Goal: Contribute content: Add original content to the website for others to see

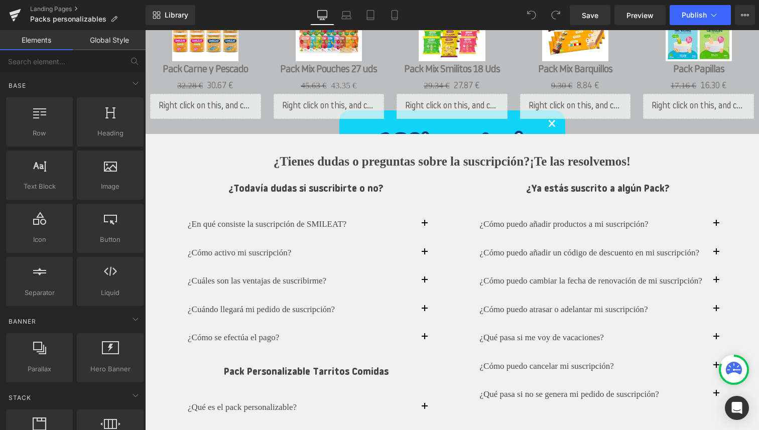
scroll to position [979, 0]
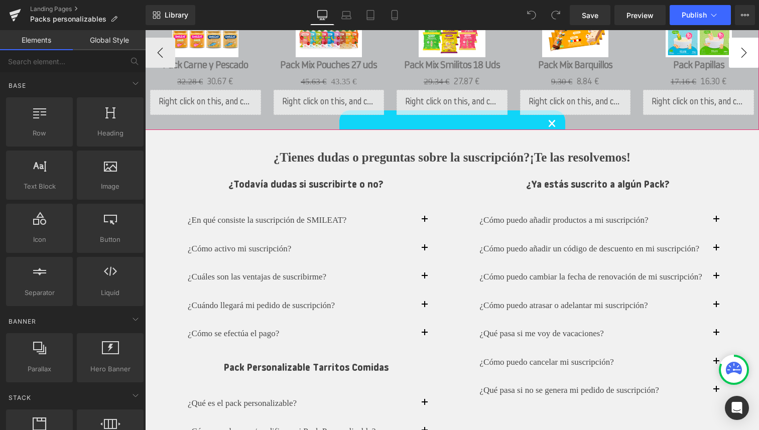
click at [745, 64] on button "›" at bounding box center [744, 53] width 30 height 30
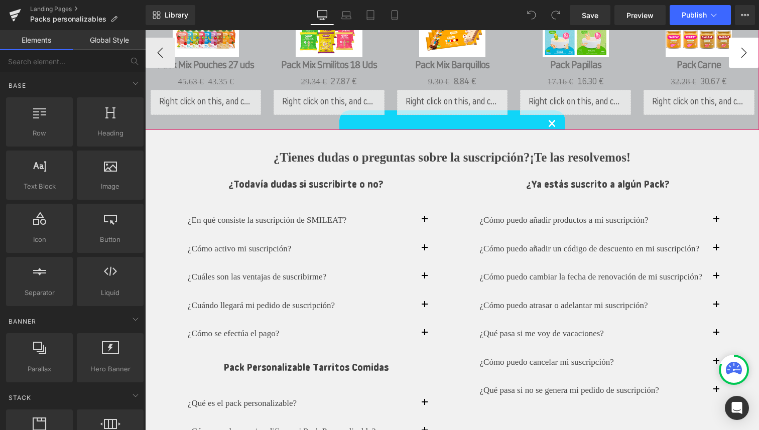
click at [745, 64] on button "›" at bounding box center [744, 53] width 30 height 30
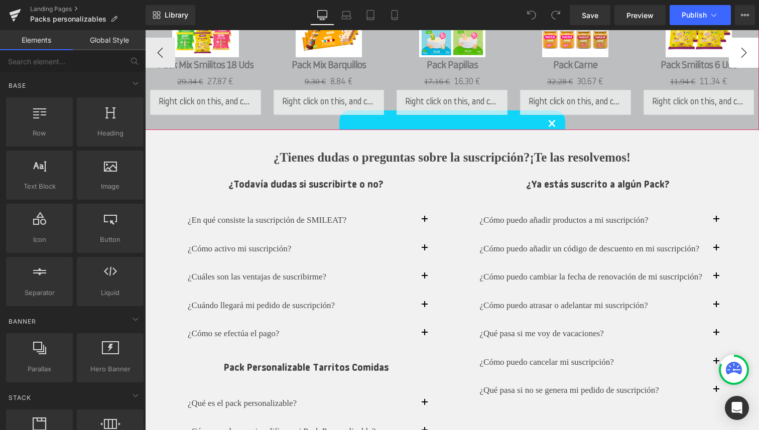
click at [745, 64] on button "›" at bounding box center [744, 53] width 30 height 30
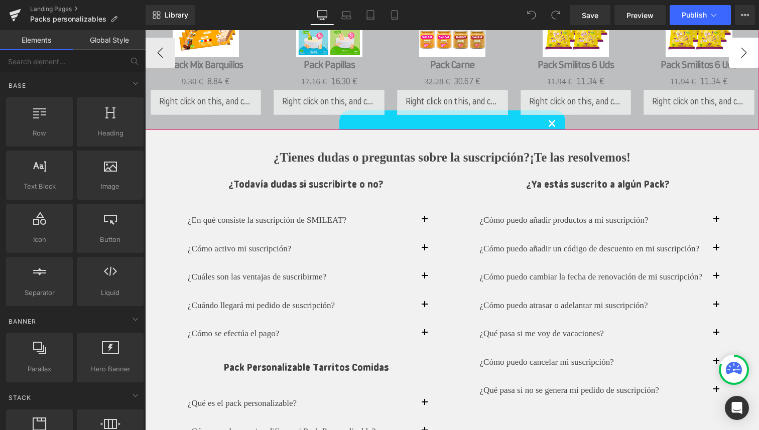
click at [745, 64] on button "›" at bounding box center [744, 53] width 30 height 30
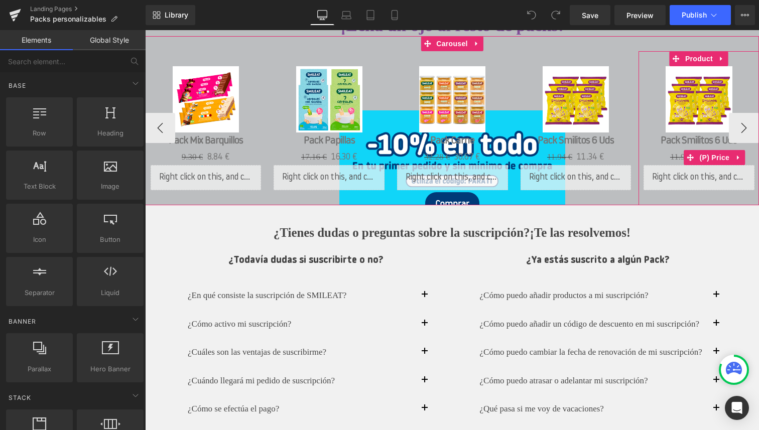
scroll to position [902, 0]
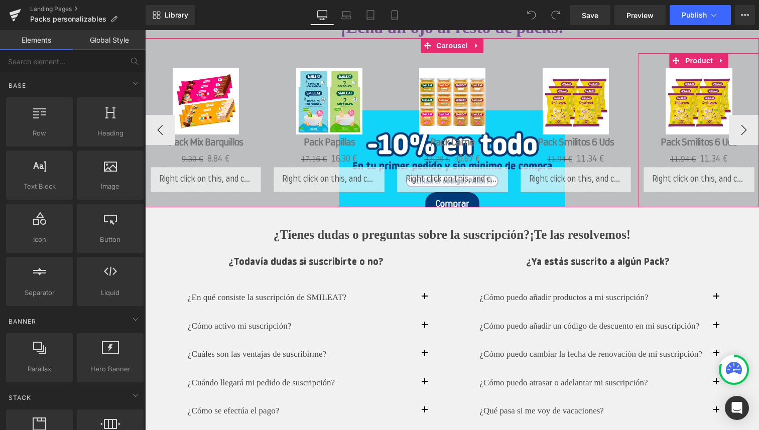
click at [698, 104] on div "Sale Off (P) Image" at bounding box center [698, 101] width 111 height 66
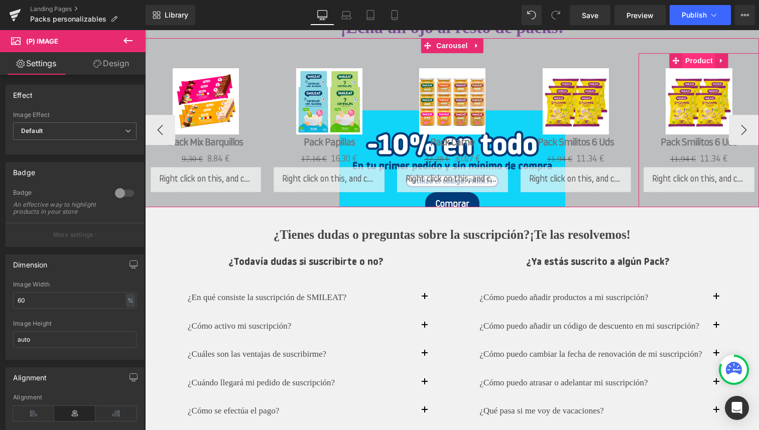
click at [700, 68] on span "Product" at bounding box center [698, 60] width 33 height 15
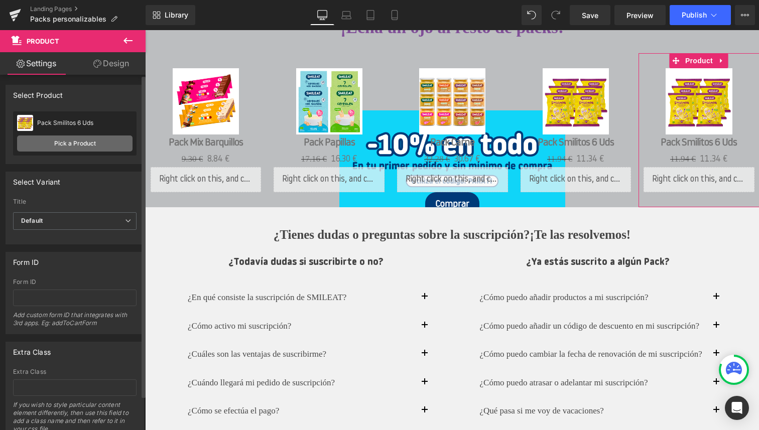
click at [87, 147] on link "Pick a Product" at bounding box center [74, 143] width 115 height 16
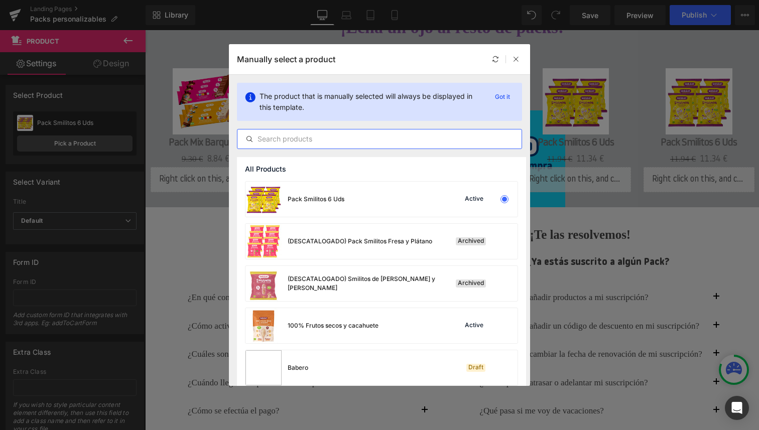
click at [348, 140] on input "text" at bounding box center [379, 139] width 284 height 12
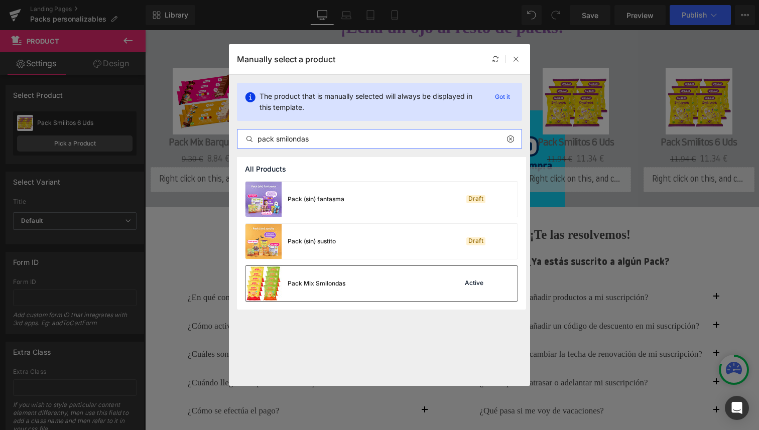
type input "pack smilondas"
click at [351, 281] on div "Pack Mix Smilondas Active" at bounding box center [381, 283] width 272 height 35
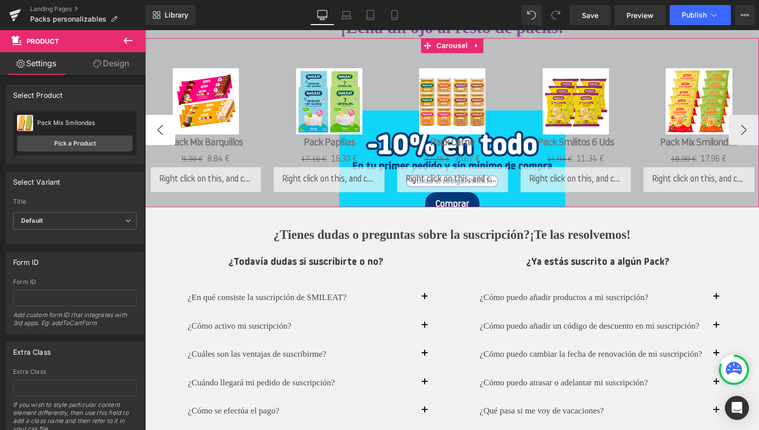
click at [164, 142] on button "‹" at bounding box center [160, 130] width 30 height 30
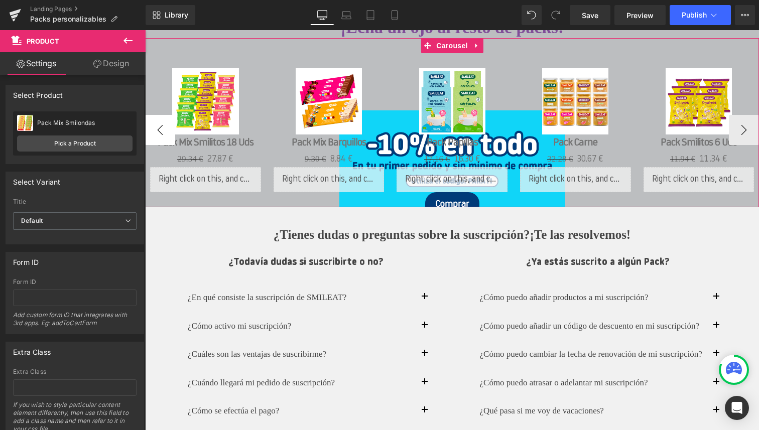
click at [164, 142] on button "‹" at bounding box center [160, 130] width 30 height 30
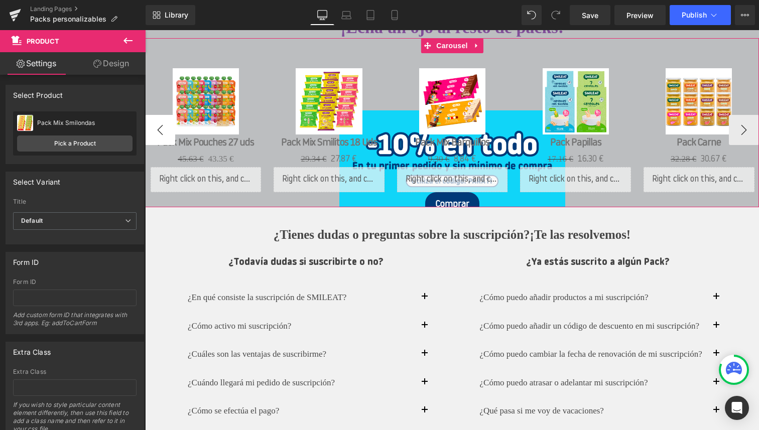
click at [164, 142] on button "‹" at bounding box center [160, 130] width 30 height 30
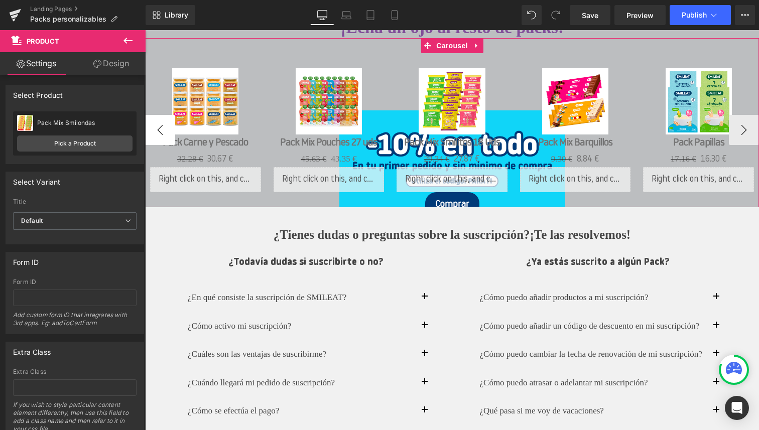
click at [164, 142] on button "‹" at bounding box center [160, 130] width 30 height 30
click at [750, 139] on button "›" at bounding box center [744, 130] width 30 height 30
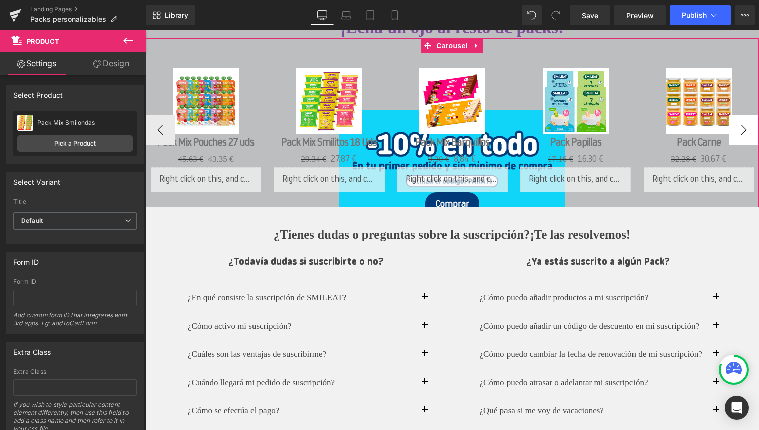
click at [750, 139] on button "›" at bounding box center [744, 130] width 30 height 30
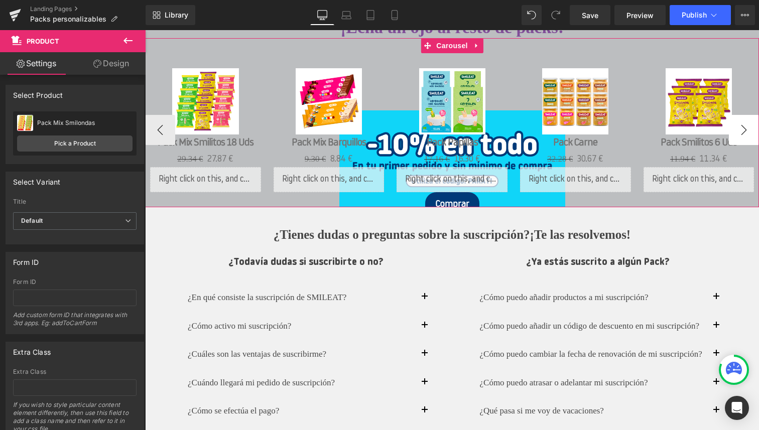
click at [750, 139] on button "›" at bounding box center [744, 130] width 30 height 30
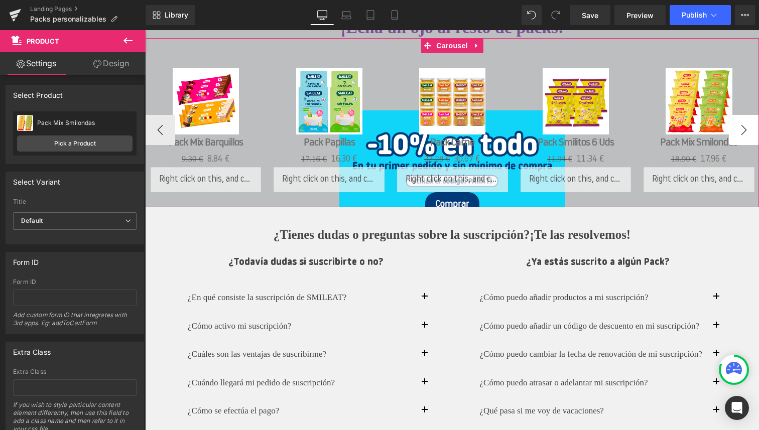
click at [750, 139] on button "›" at bounding box center [744, 130] width 30 height 30
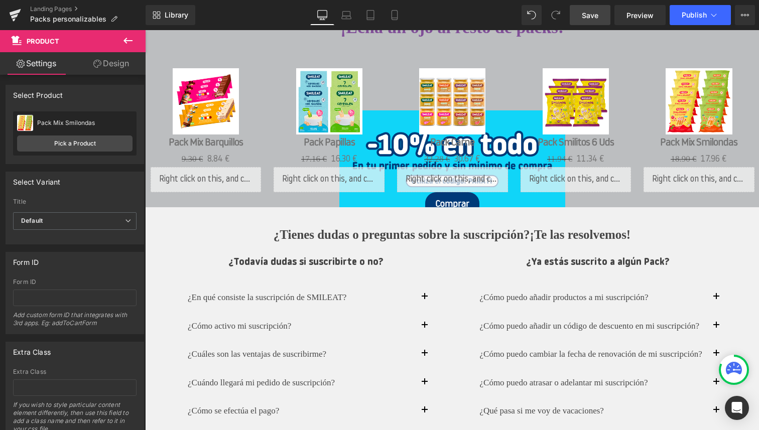
click at [597, 19] on span "Save" at bounding box center [590, 15] width 17 height 11
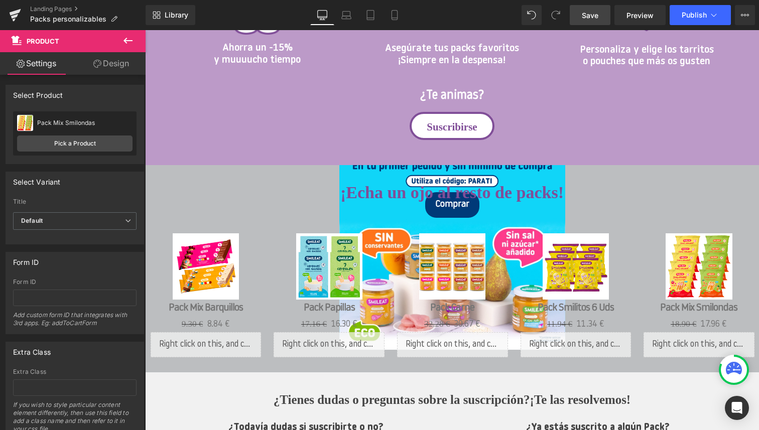
scroll to position [743, 0]
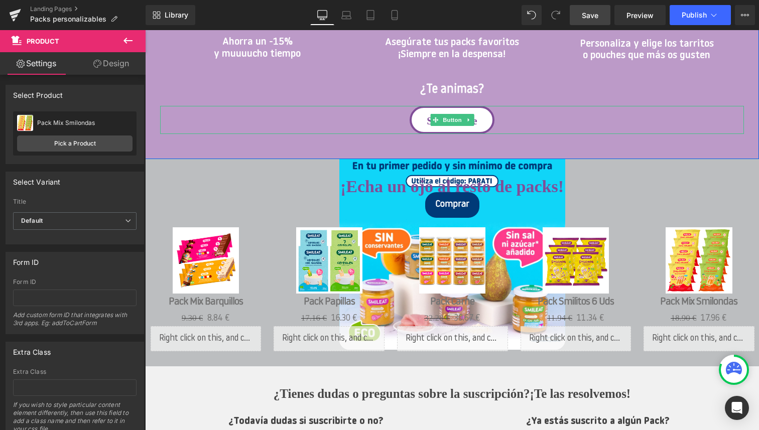
click at [449, 134] on link "Suscribirse" at bounding box center [451, 120] width 84 height 28
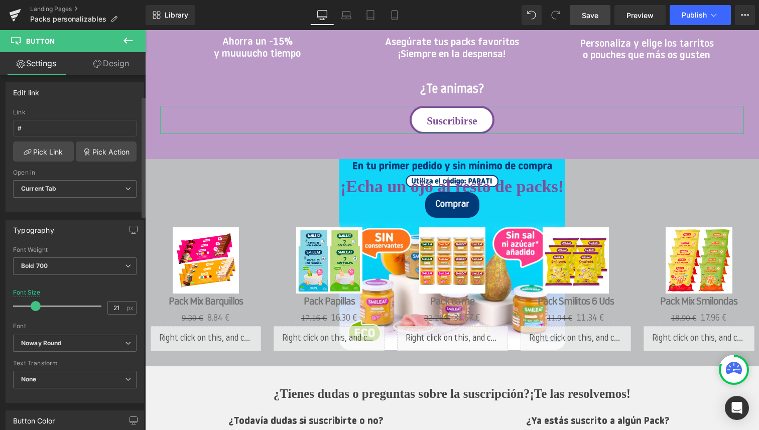
scroll to position [0, 0]
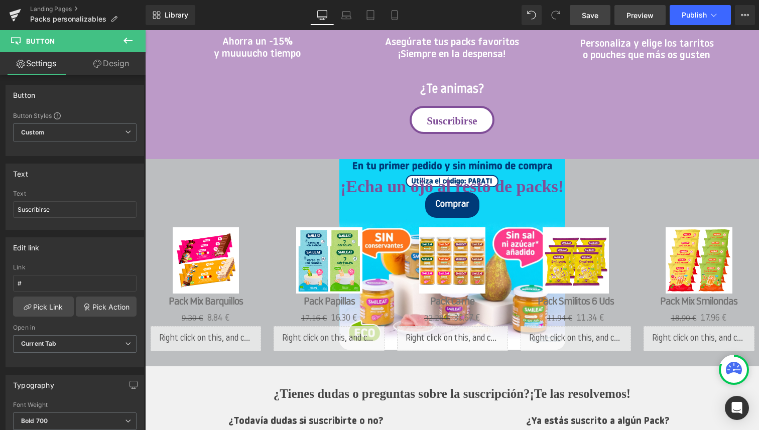
click at [645, 15] on span "Preview" at bounding box center [639, 15] width 27 height 11
click at [450, 126] on span "Button" at bounding box center [452, 120] width 23 height 12
drag, startPoint x: 49, startPoint y: 281, endPoint x: 5, endPoint y: 276, distance: 44.9
click at [5, 276] on div "Edit link # Link # Pick Link Pick Action Current Tab New Tab Open in Current Ta…" at bounding box center [75, 298] width 150 height 137
paste input "[URL][DOMAIN_NAME]"
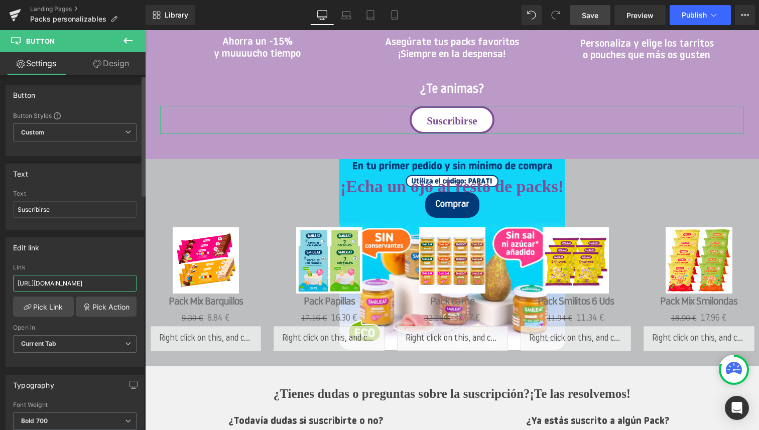
scroll to position [0, 83]
type input "[URL][DOMAIN_NAME]"
click at [594, 16] on span "Save" at bounding box center [590, 15] width 17 height 11
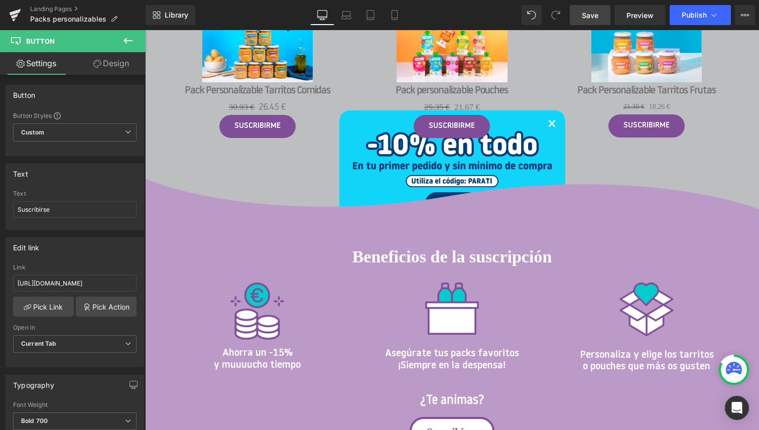
scroll to position [440, 0]
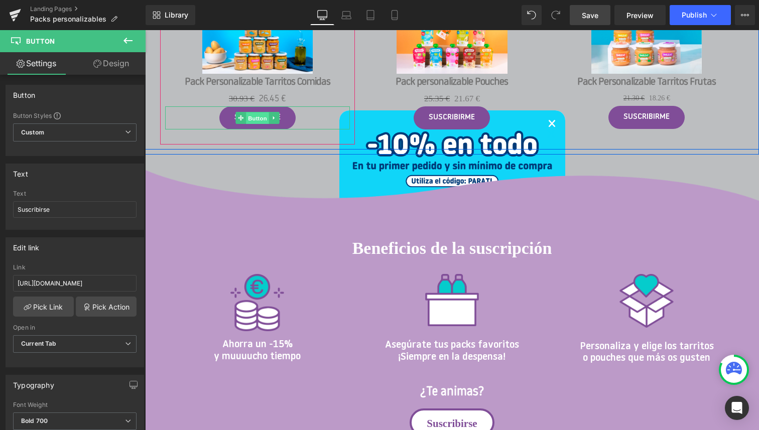
click at [259, 124] on span "Button" at bounding box center [257, 118] width 23 height 12
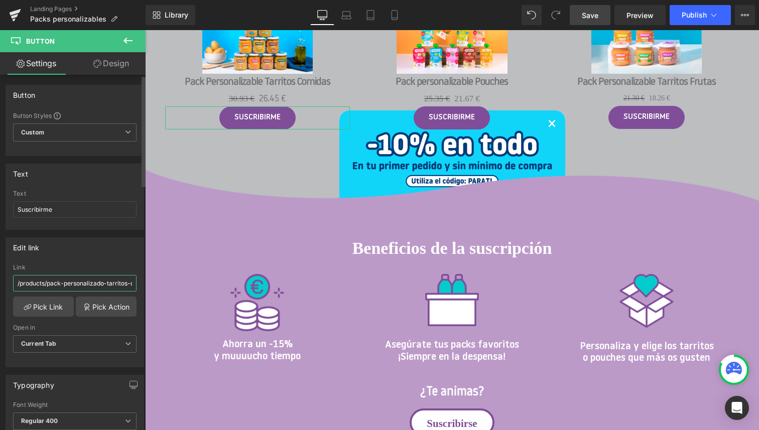
click at [86, 282] on input "/products/pack-personalizado-tarritos-comidas" at bounding box center [74, 283] width 123 height 17
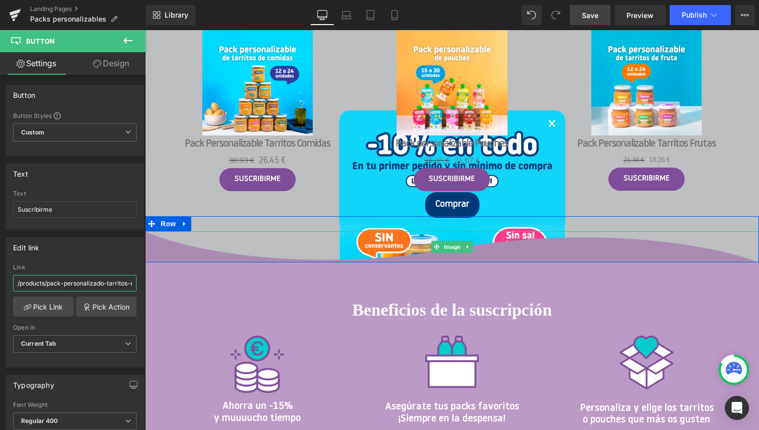
scroll to position [379, 0]
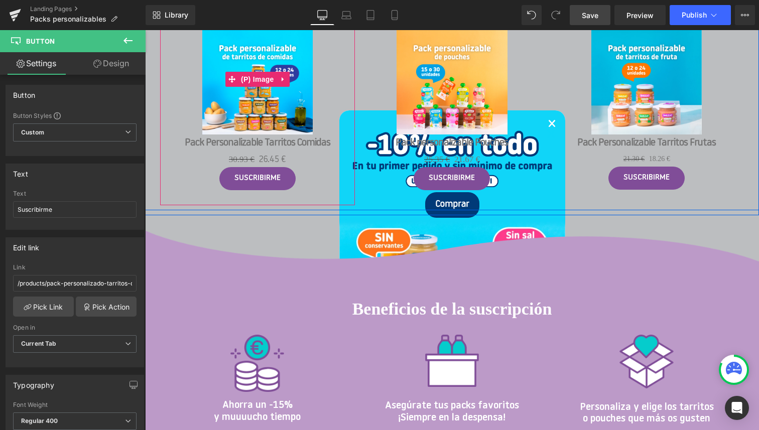
click at [258, 100] on img at bounding box center [257, 79] width 111 height 111
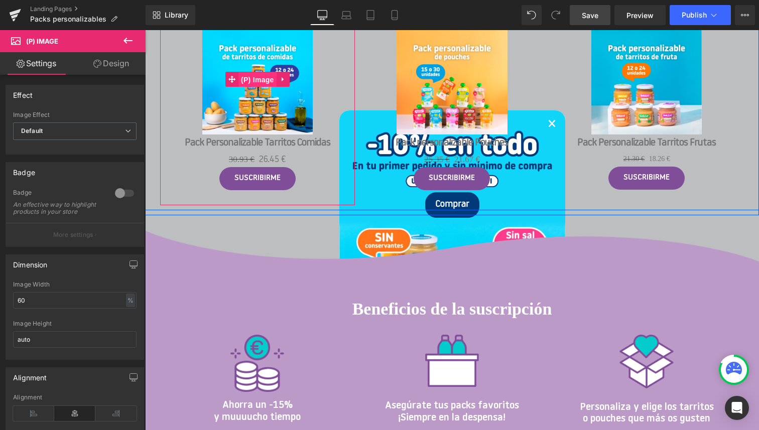
click at [260, 80] on span "(P) Image" at bounding box center [257, 79] width 38 height 15
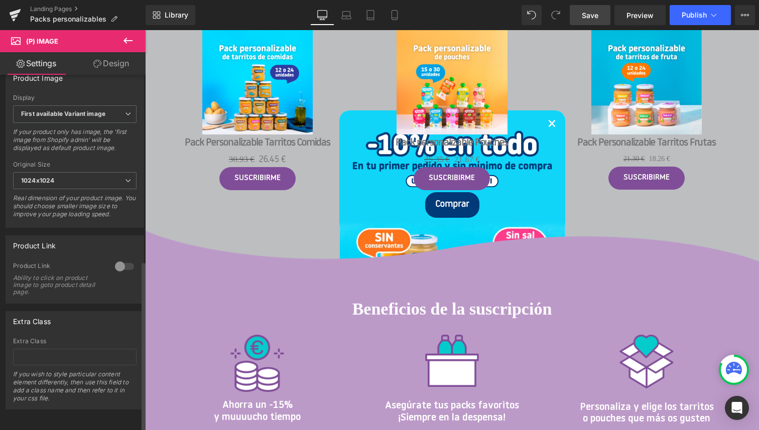
scroll to position [387, 0]
click at [116, 258] on div at bounding box center [124, 266] width 24 height 16
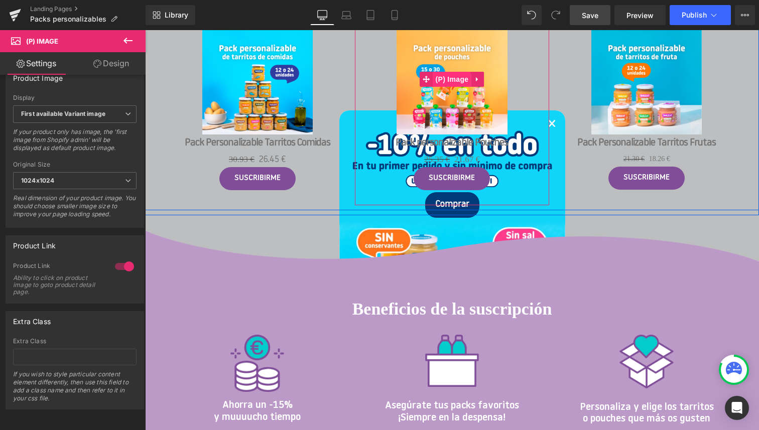
click at [452, 82] on span "(P) Image" at bounding box center [452, 79] width 38 height 15
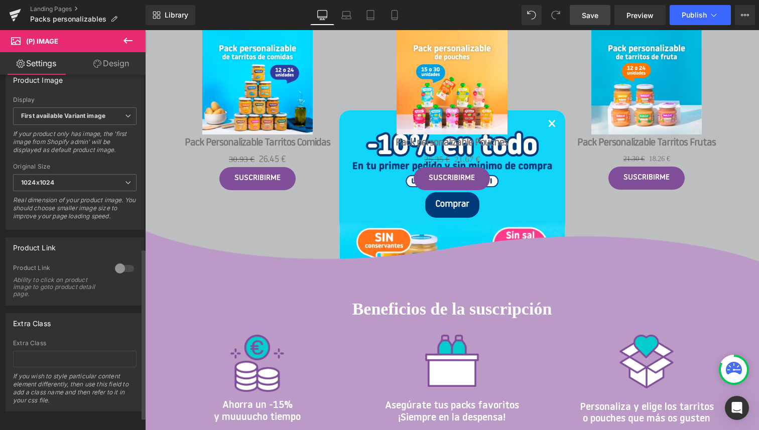
scroll to position [373, 0]
click at [113, 273] on div at bounding box center [124, 266] width 24 height 16
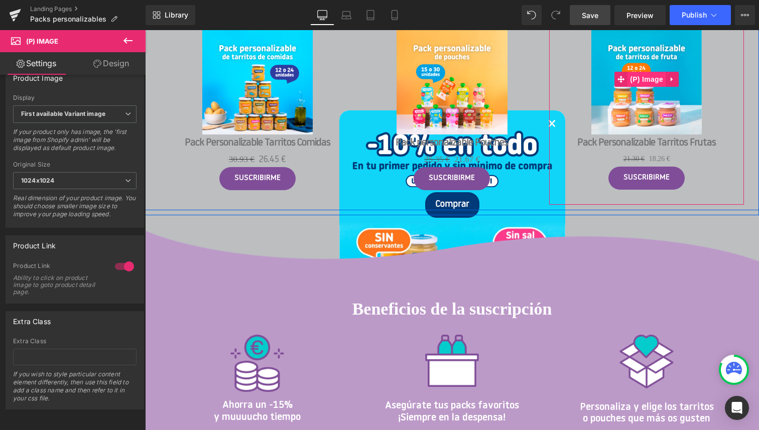
click at [650, 80] on span "(P) Image" at bounding box center [646, 79] width 38 height 15
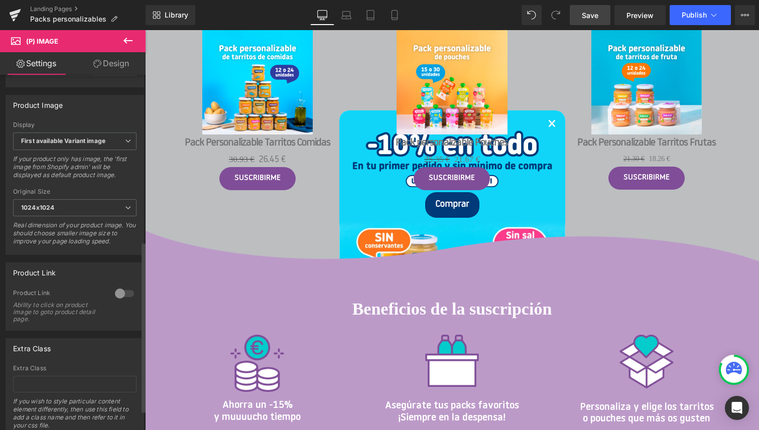
scroll to position [347, 0]
click at [116, 300] on div at bounding box center [124, 292] width 24 height 16
click at [592, 18] on span "Save" at bounding box center [590, 15] width 17 height 11
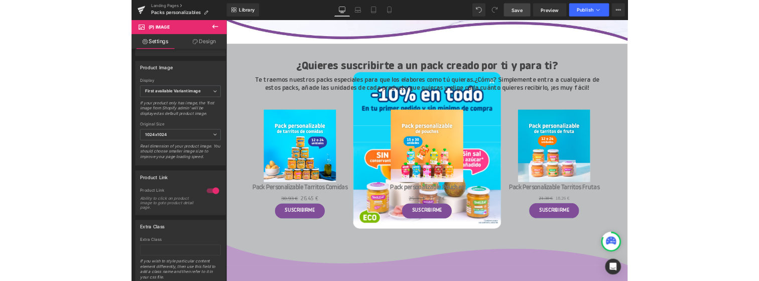
scroll to position [241, 0]
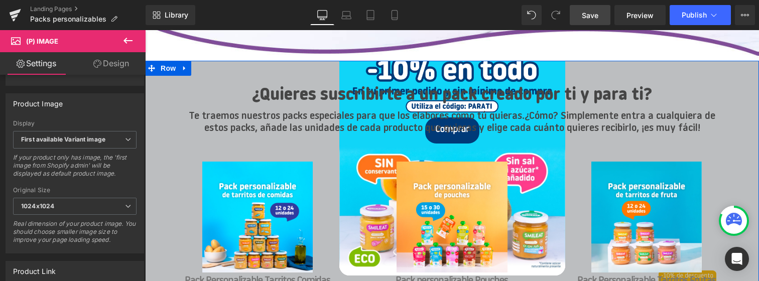
click at [154, 112] on div "¿Quieres suscribirte a un pack creado por ti y para ti? Heading Te traemos nues…" at bounding box center [452, 207] width 614 height 293
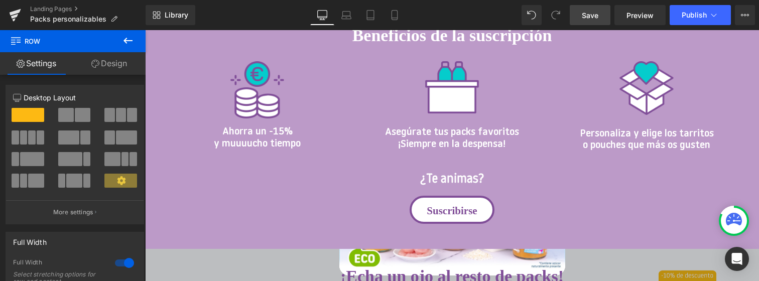
scroll to position [661, 0]
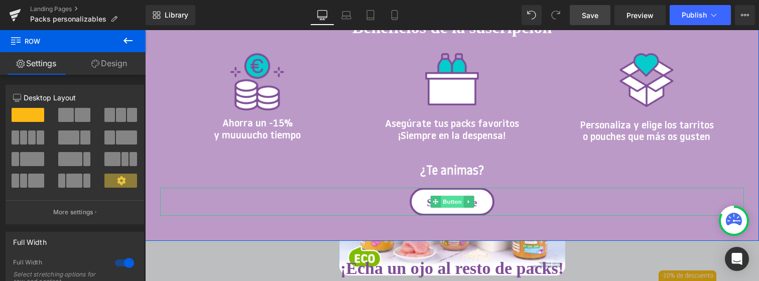
click at [453, 208] on span "Button" at bounding box center [452, 202] width 23 height 12
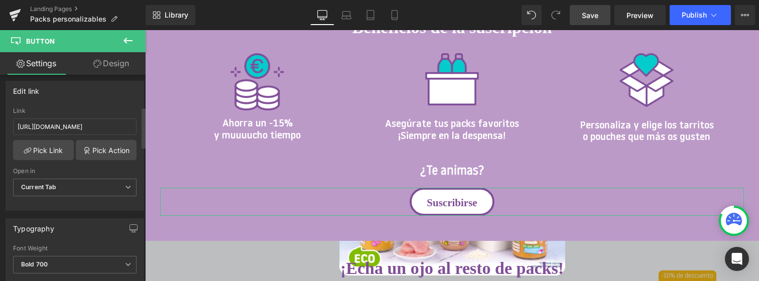
scroll to position [161, 0]
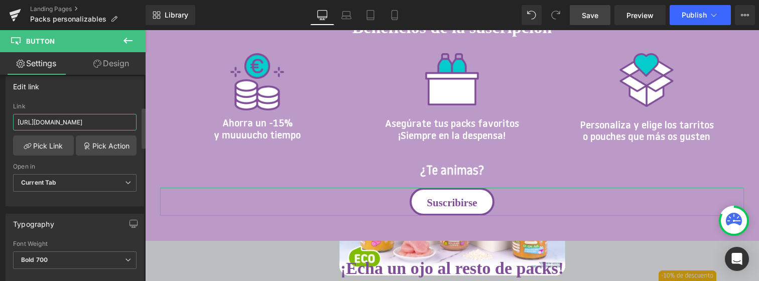
click at [92, 122] on input "[URL][DOMAIN_NAME]" at bounding box center [74, 122] width 123 height 17
paste input "r-1754470119035"
type input "#r-1754470119035"
click at [600, 16] on link "Save" at bounding box center [590, 15] width 41 height 20
click at [633, 15] on span "Preview" at bounding box center [639, 15] width 27 height 11
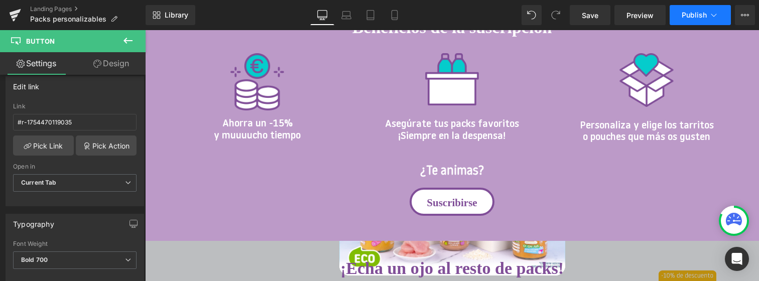
click at [686, 20] on button "Publish" at bounding box center [699, 15] width 61 height 20
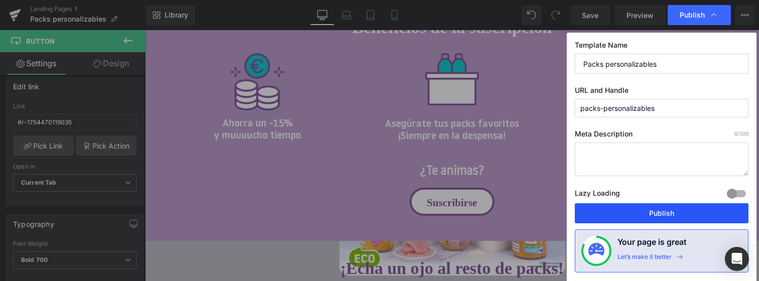
click at [663, 211] on button "Publish" at bounding box center [662, 213] width 174 height 20
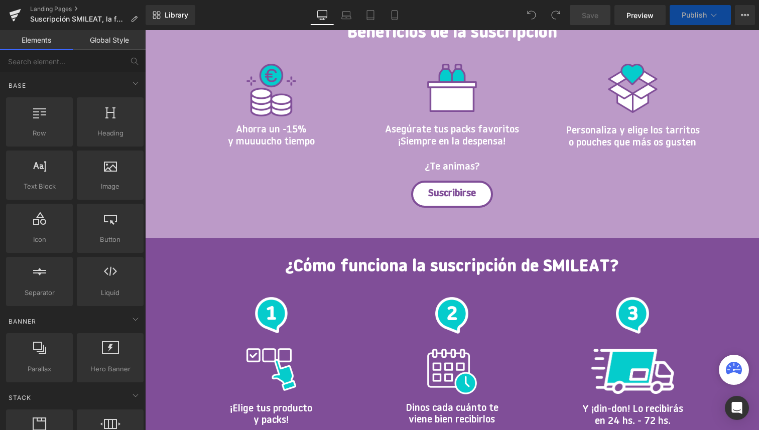
scroll to position [281, 0]
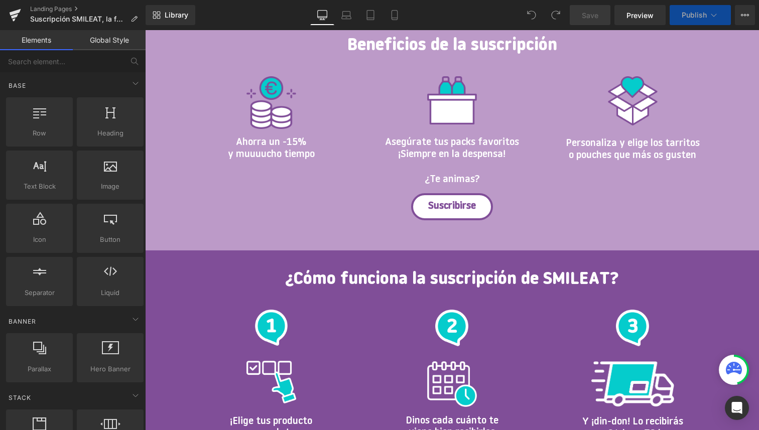
click at [458, 211] on div "Suscribirse Button" at bounding box center [452, 206] width 614 height 27
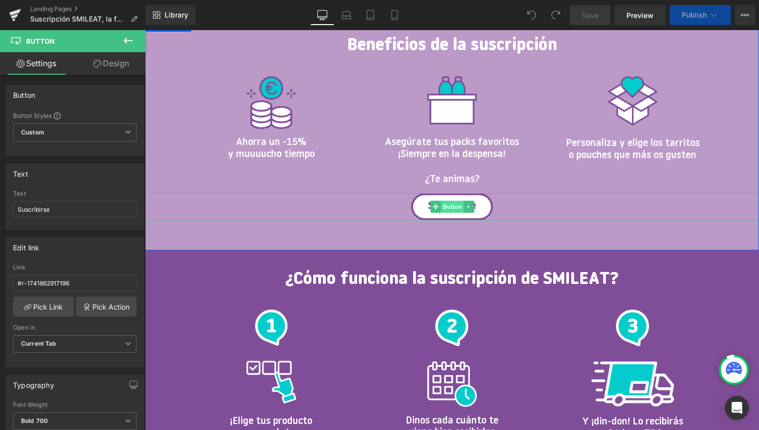
click at [453, 206] on span "Button" at bounding box center [452, 207] width 23 height 12
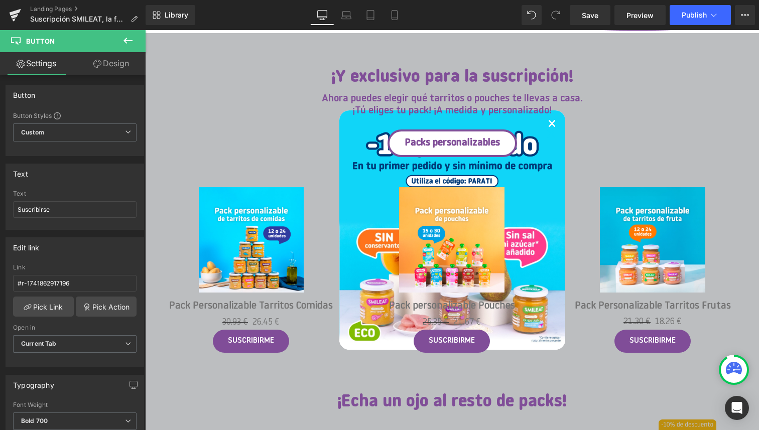
scroll to position [827, 0]
